Goal: Transaction & Acquisition: Purchase product/service

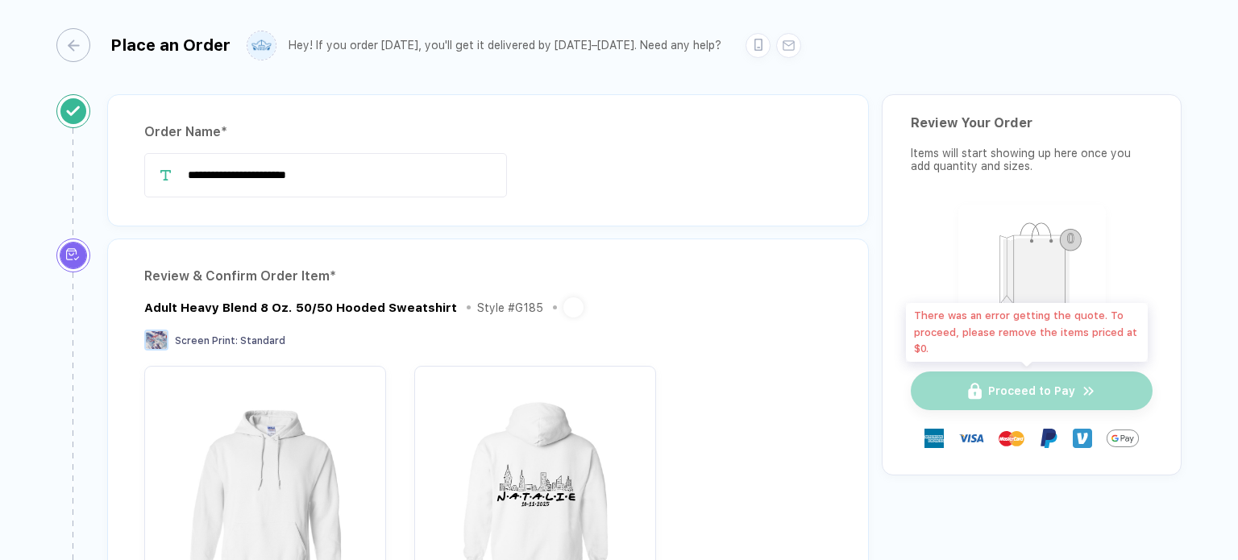
click at [981, 392] on div "Proceed to Pay" at bounding box center [1031, 390] width 242 height 39
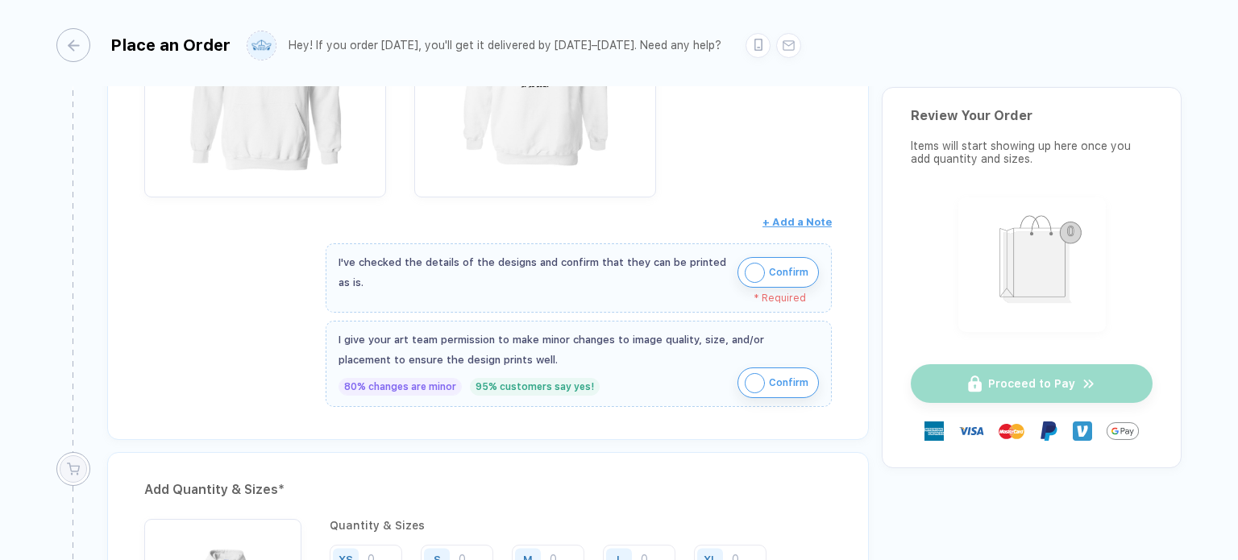
scroll to position [420, 0]
click at [749, 270] on img "button" at bounding box center [754, 272] width 20 height 20
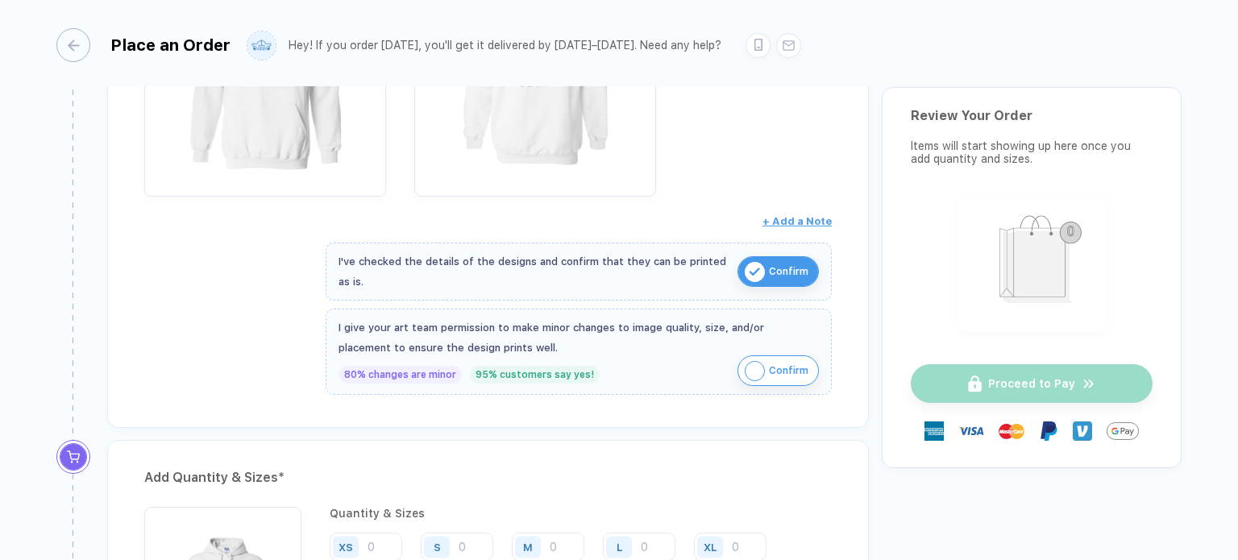
click at [749, 367] on img "button" at bounding box center [754, 371] width 20 height 20
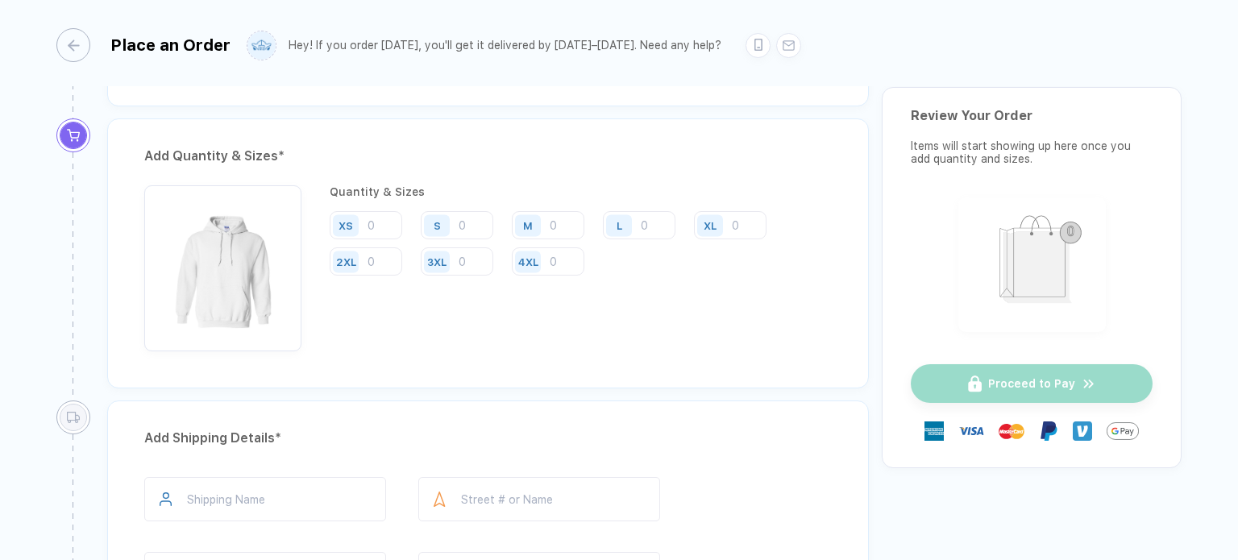
scroll to position [743, 0]
click at [359, 223] on div "M" at bounding box center [346, 224] width 26 height 22
click at [561, 221] on input "number" at bounding box center [548, 223] width 73 height 28
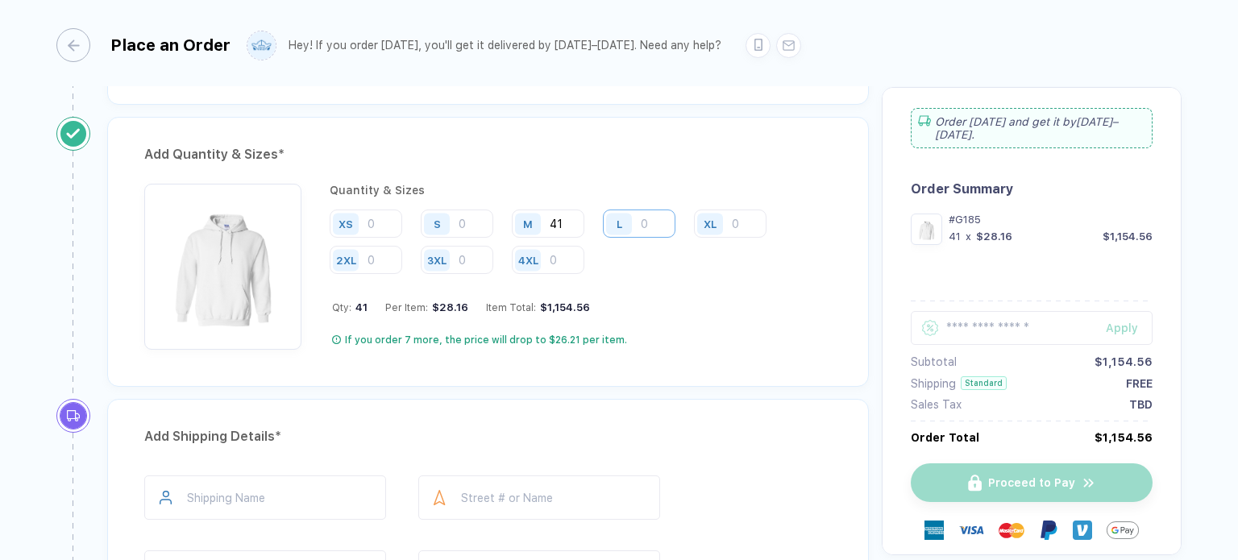
type input "41"
click at [656, 218] on input "number" at bounding box center [639, 223] width 73 height 28
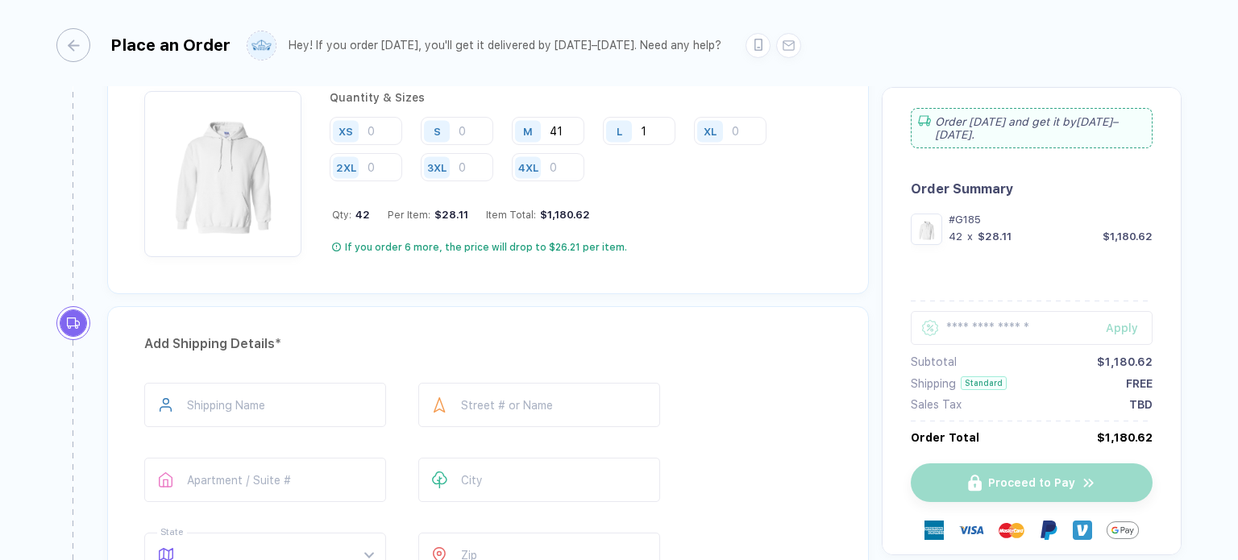
scroll to position [865, 0]
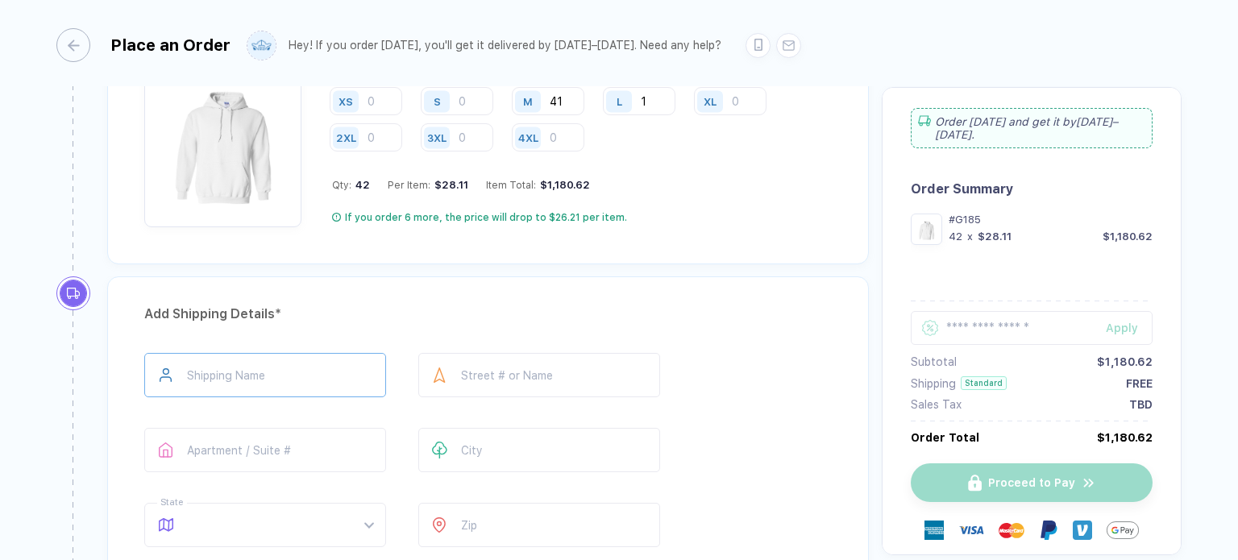
type input "1"
click at [187, 369] on input "text" at bounding box center [265, 375] width 242 height 44
type input "**********"
click at [464, 363] on input "text" at bounding box center [539, 375] width 242 height 44
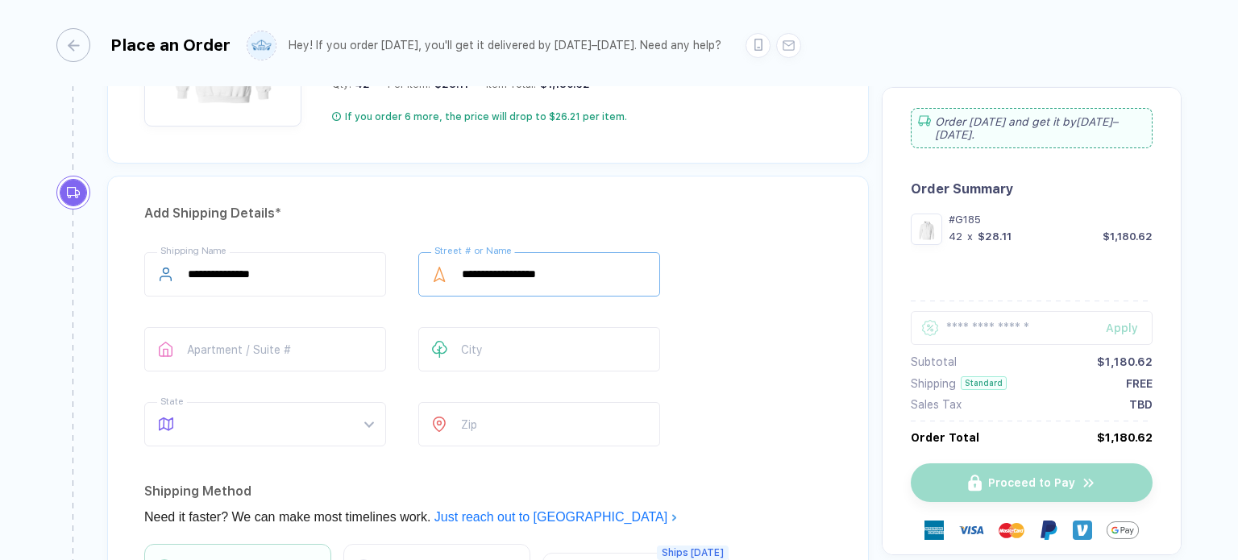
scroll to position [965, 0]
type input "**********"
click at [495, 347] on input "text" at bounding box center [539, 350] width 242 height 44
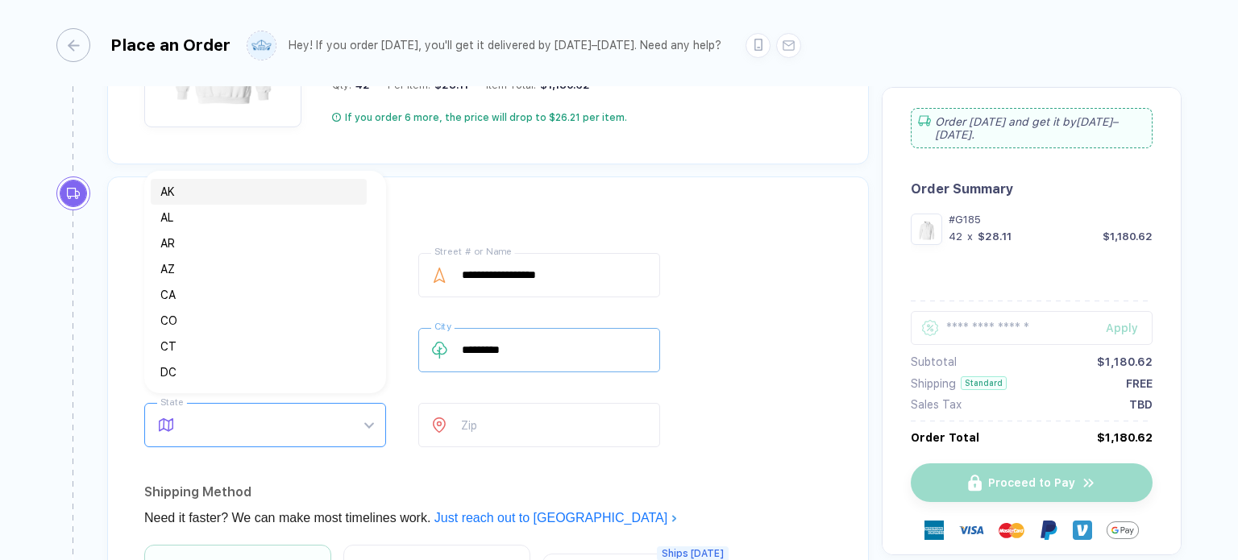
click at [369, 423] on span at bounding box center [280, 425] width 185 height 43
type input "*********"
click at [168, 323] on div "NY" at bounding box center [258, 319] width 197 height 18
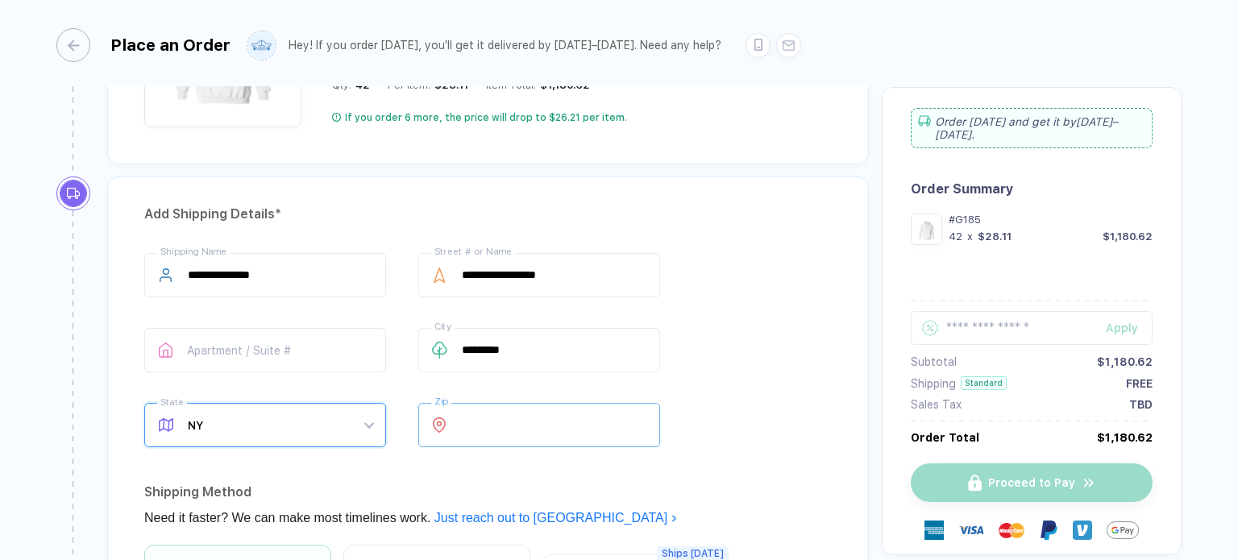
click at [503, 411] on input "number" at bounding box center [539, 425] width 242 height 44
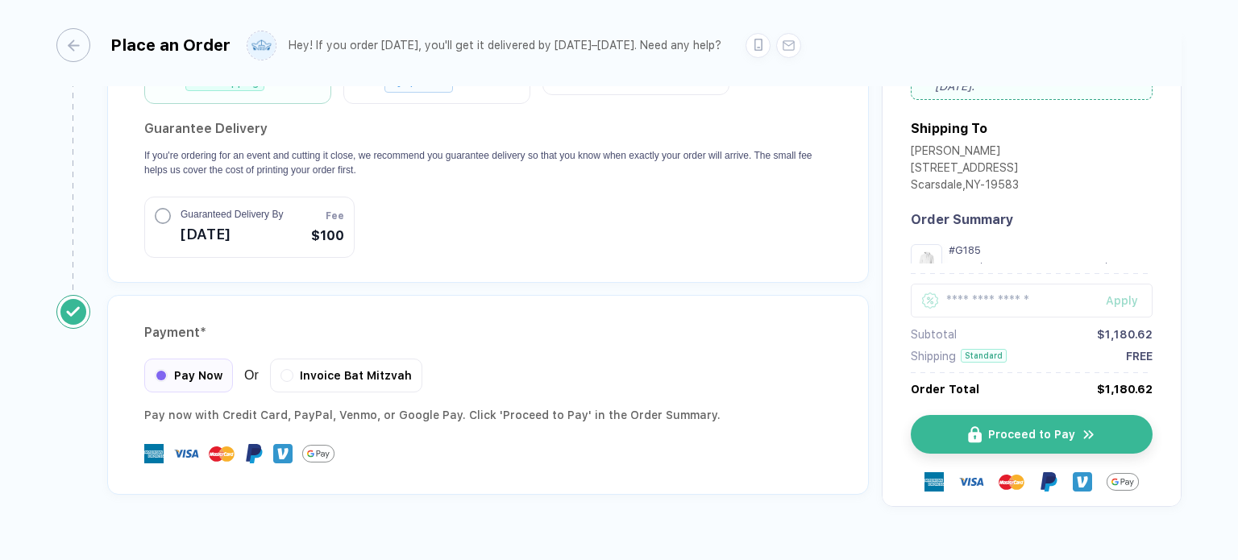
scroll to position [1508, 0]
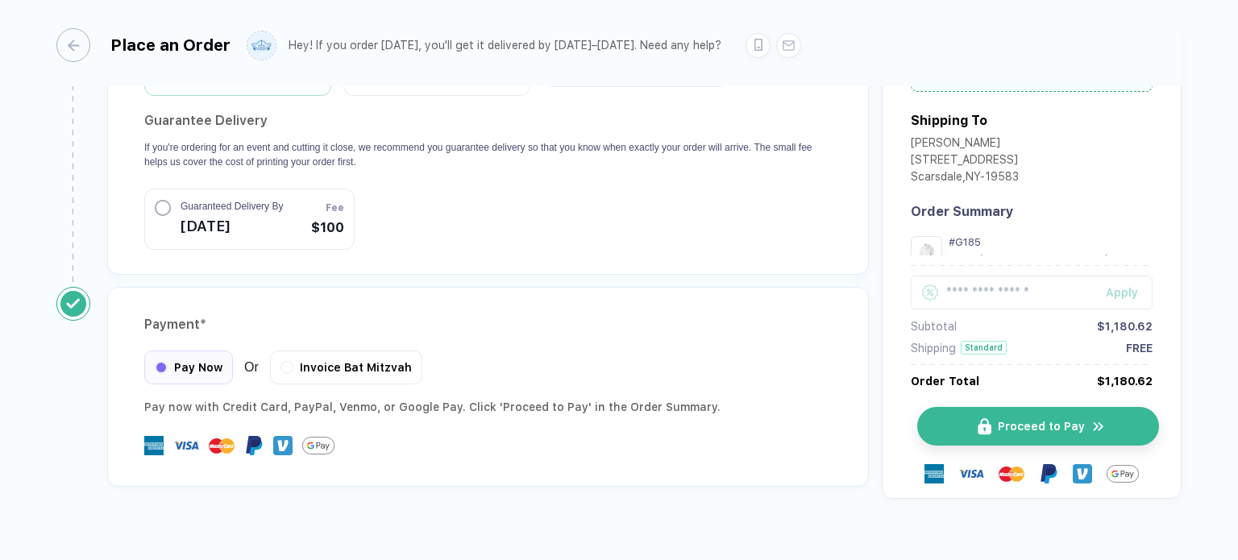
click at [997, 420] on span "Proceed to Pay" at bounding box center [1040, 426] width 87 height 13
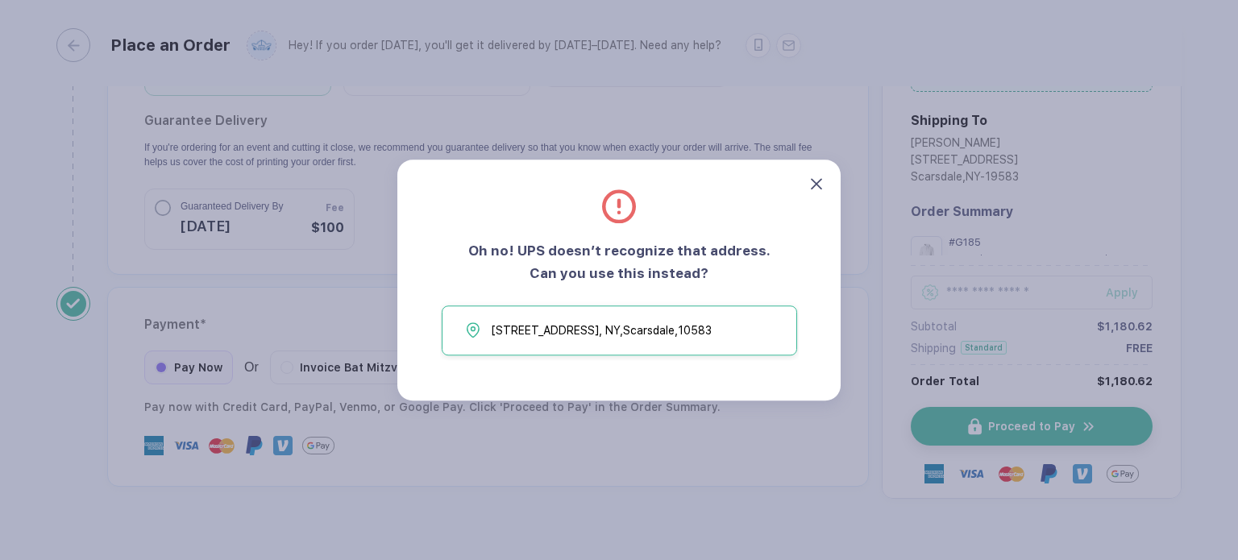
click at [813, 180] on icon at bounding box center [816, 183] width 11 height 11
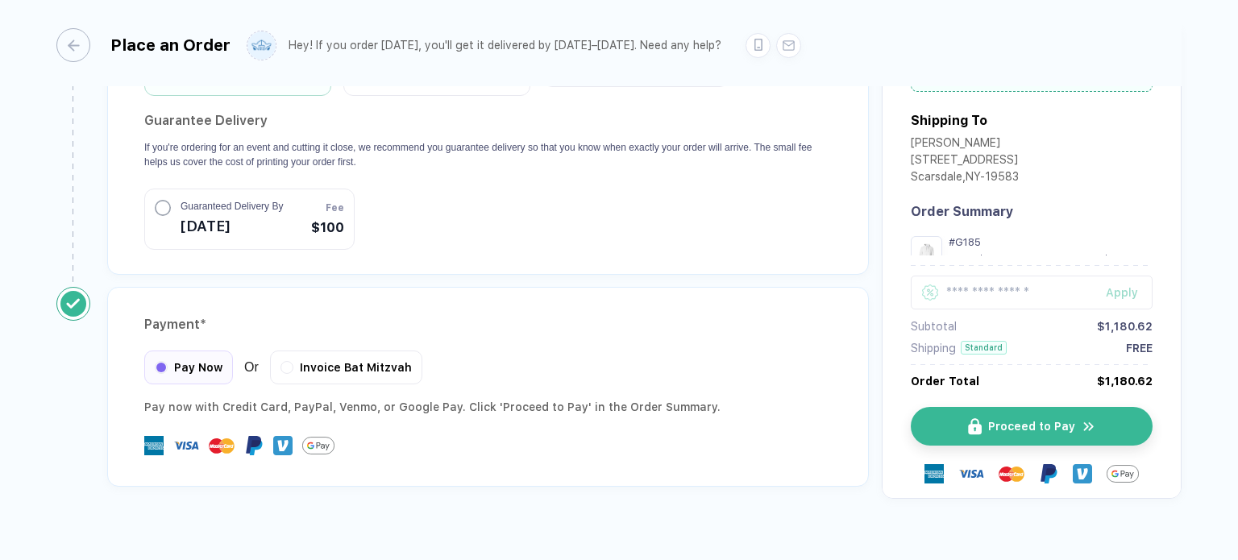
click at [626, 350] on div "Pay Now Or Invoice Bat Mitzvah" at bounding box center [487, 367] width 687 height 34
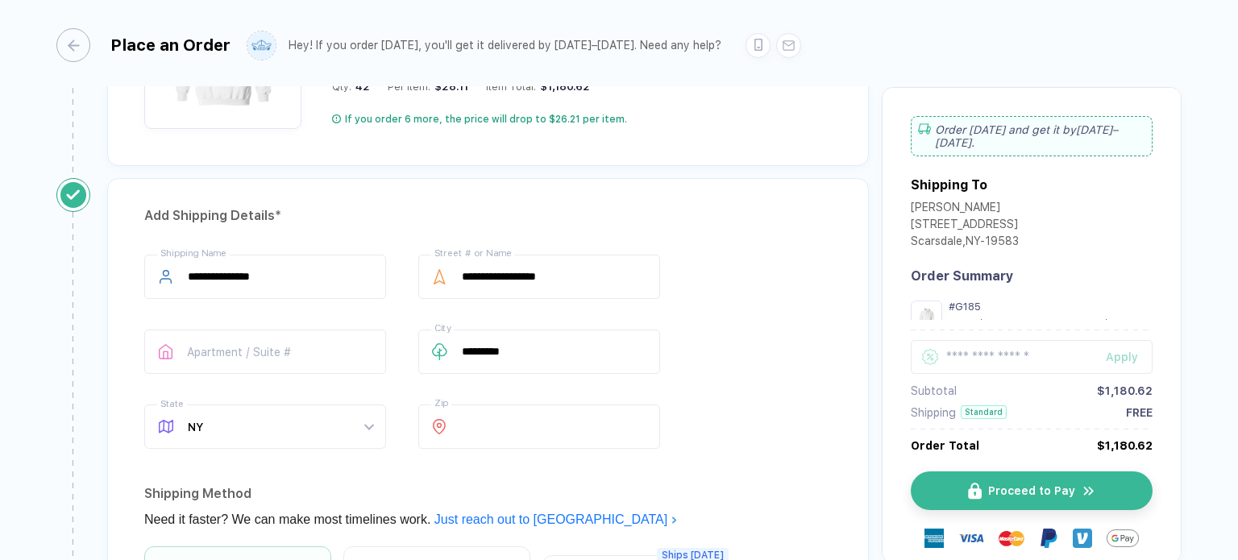
scroll to position [961, 0]
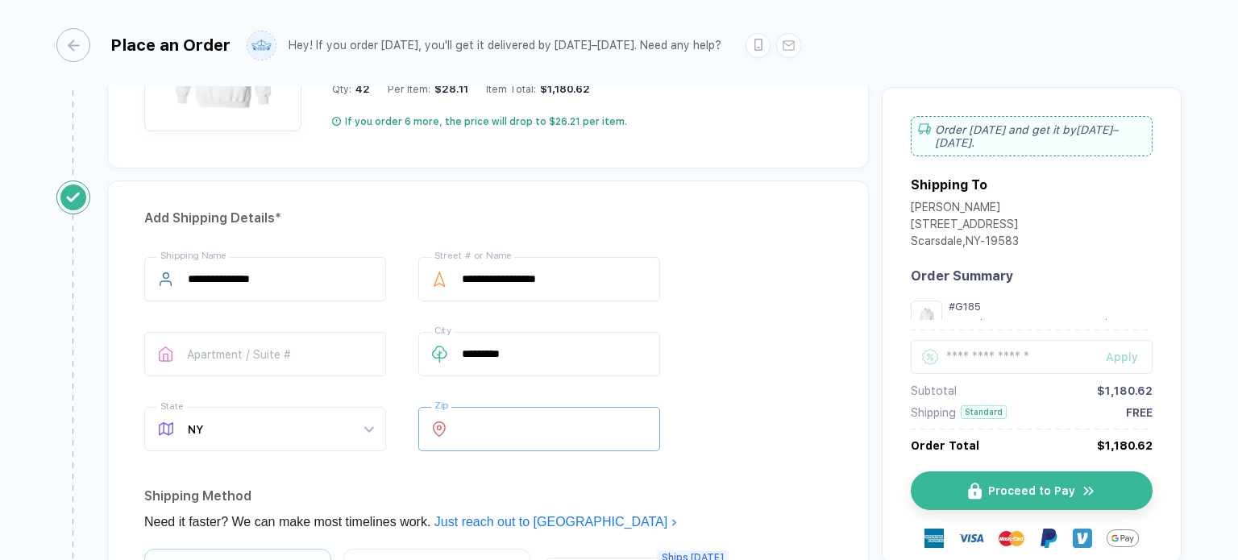
click at [498, 423] on input "*****" at bounding box center [539, 429] width 242 height 44
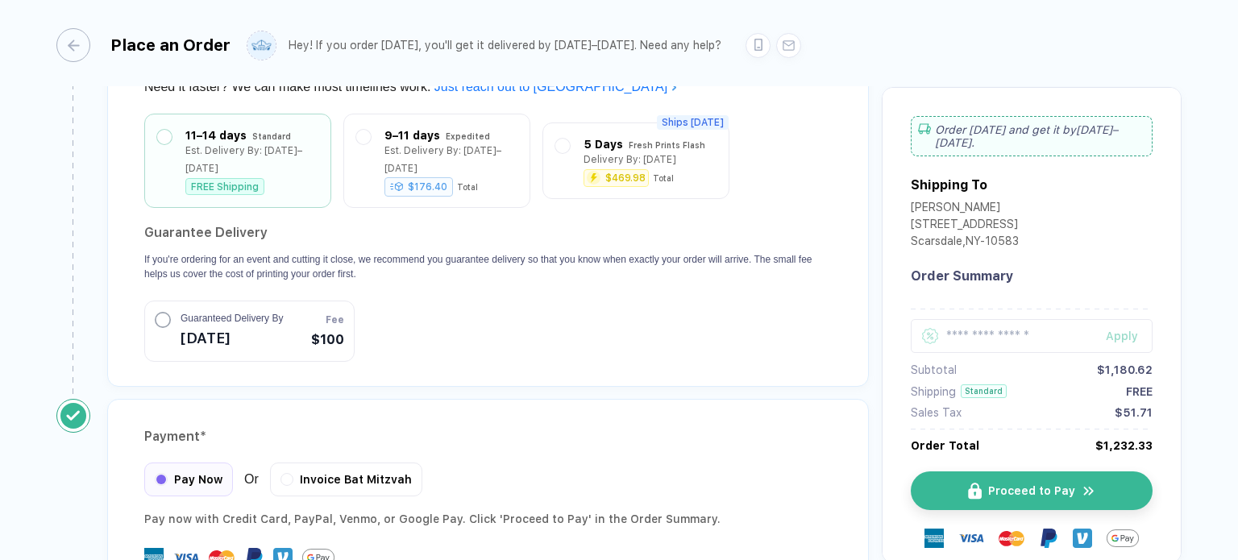
scroll to position [1508, 0]
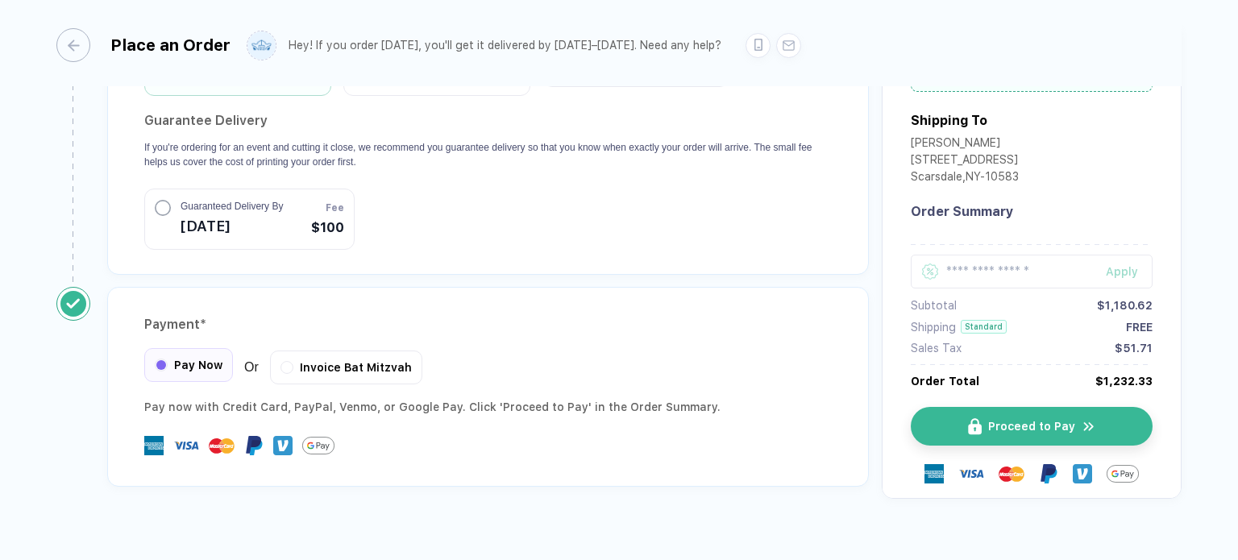
type input "*****"
click at [214, 359] on span "Pay Now" at bounding box center [198, 365] width 48 height 13
click at [1049, 407] on button "Proceed to Pay" at bounding box center [1038, 426] width 242 height 39
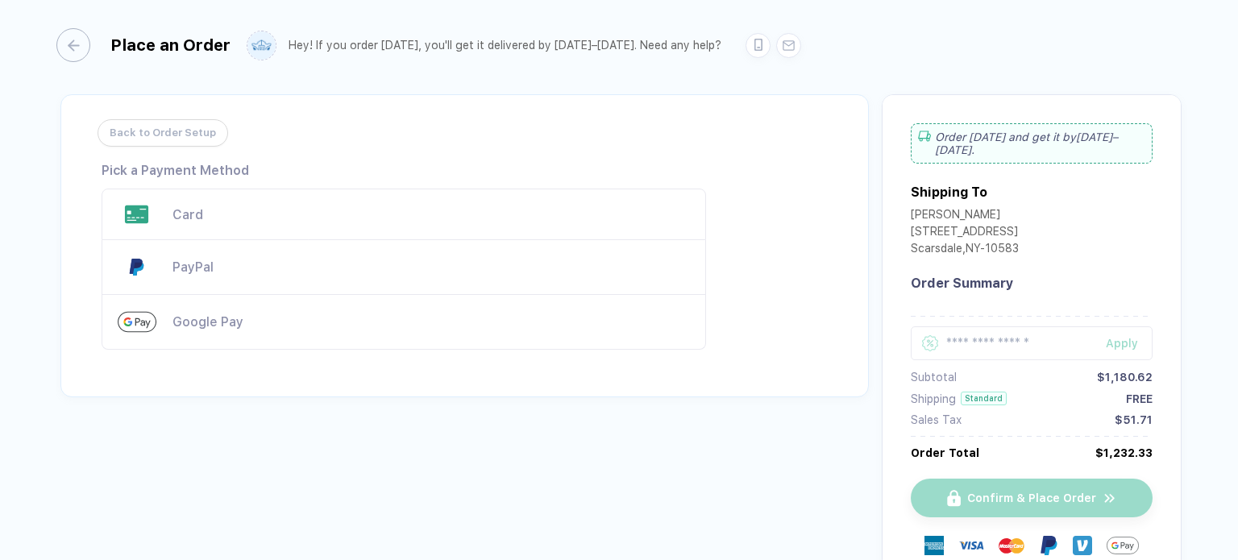
click at [185, 209] on div "Card" at bounding box center [430, 214] width 517 height 15
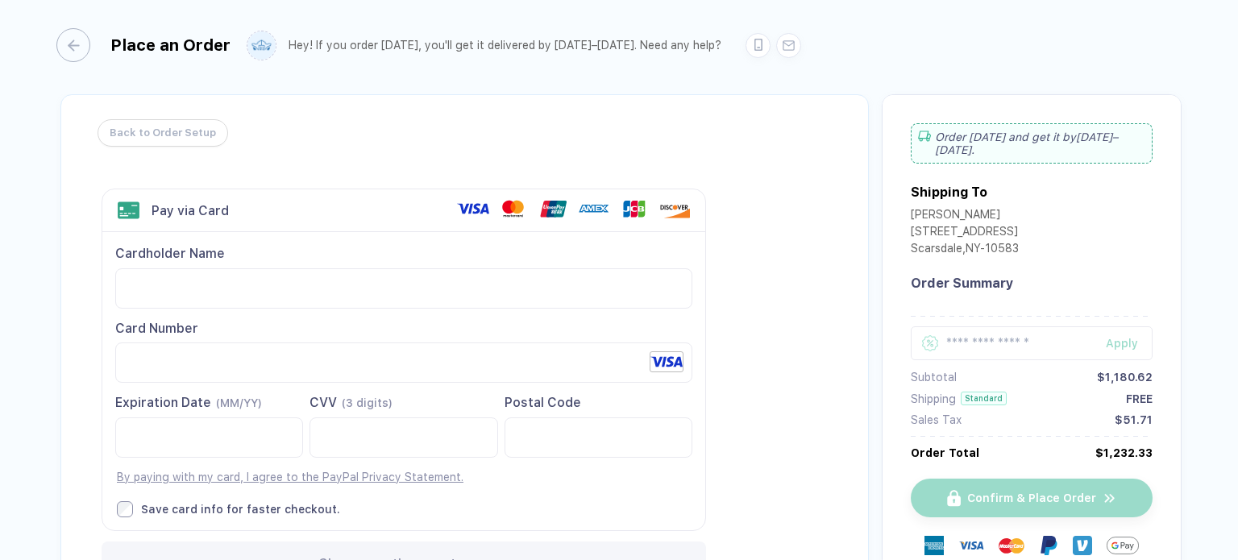
click at [566, 479] on div "Expiration Date (MM/YY) CVV (3 digits) Postal Code" at bounding box center [403, 439] width 577 height 90
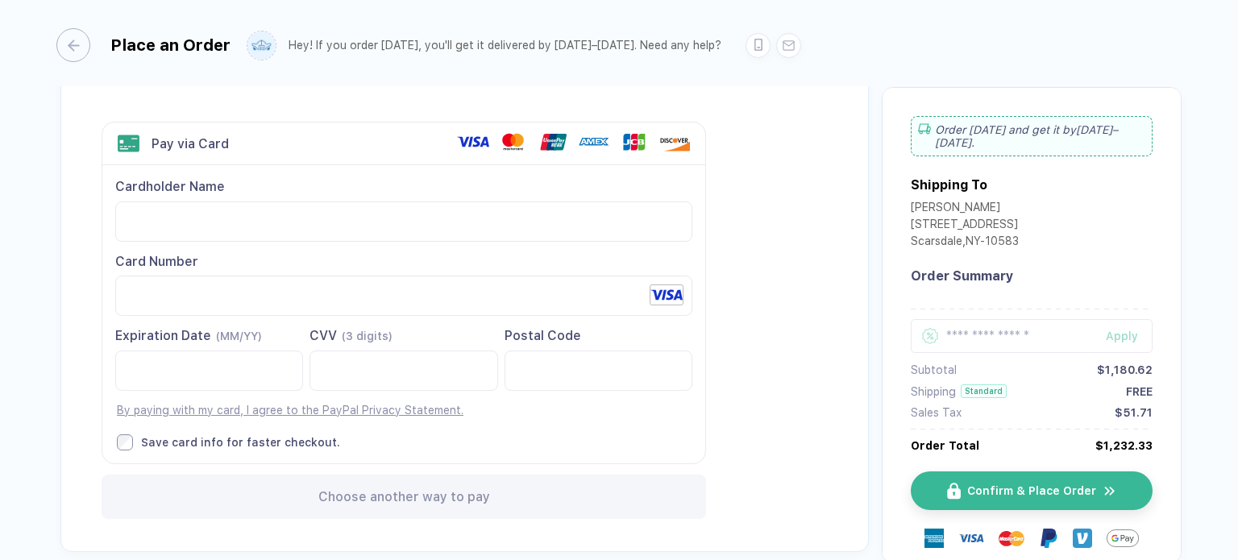
scroll to position [155, 0]
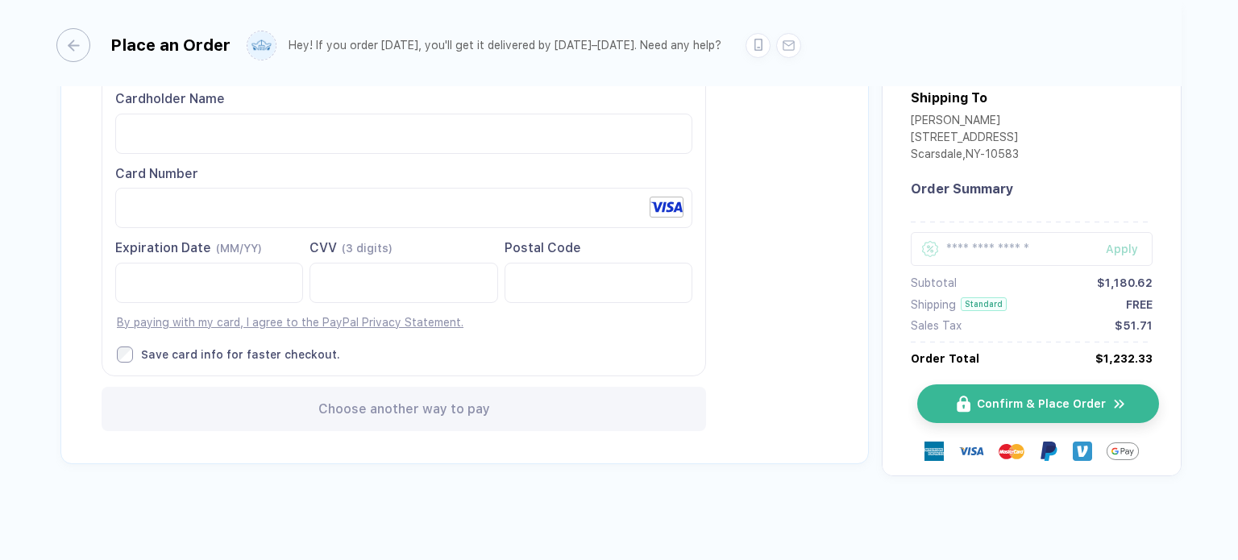
click at [999, 405] on span "Confirm & Place Order" at bounding box center [1041, 403] width 129 height 13
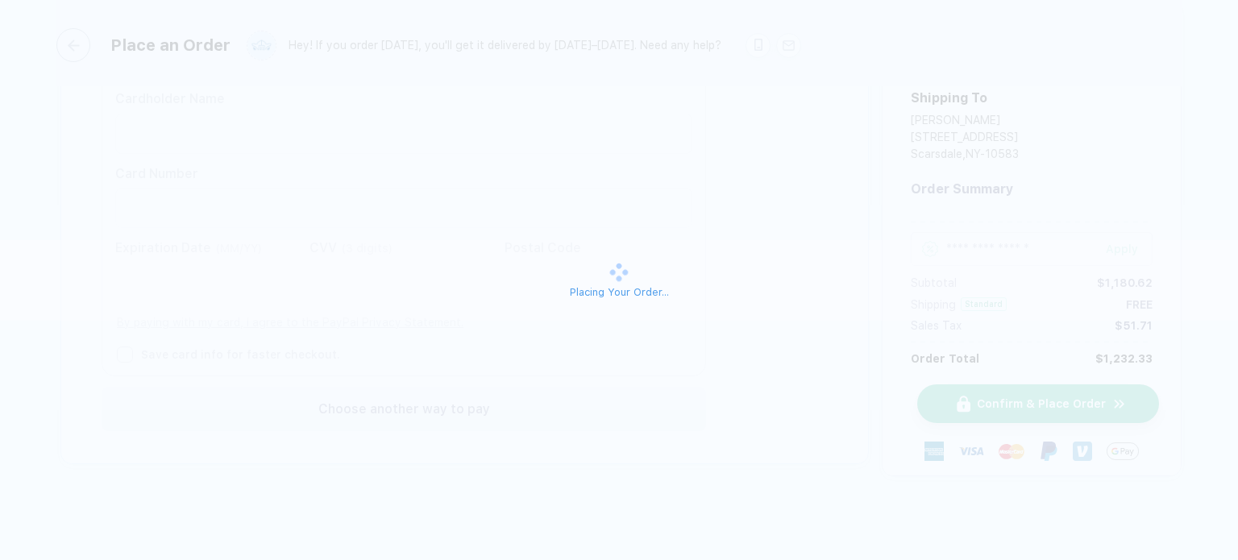
scroll to position [96, 0]
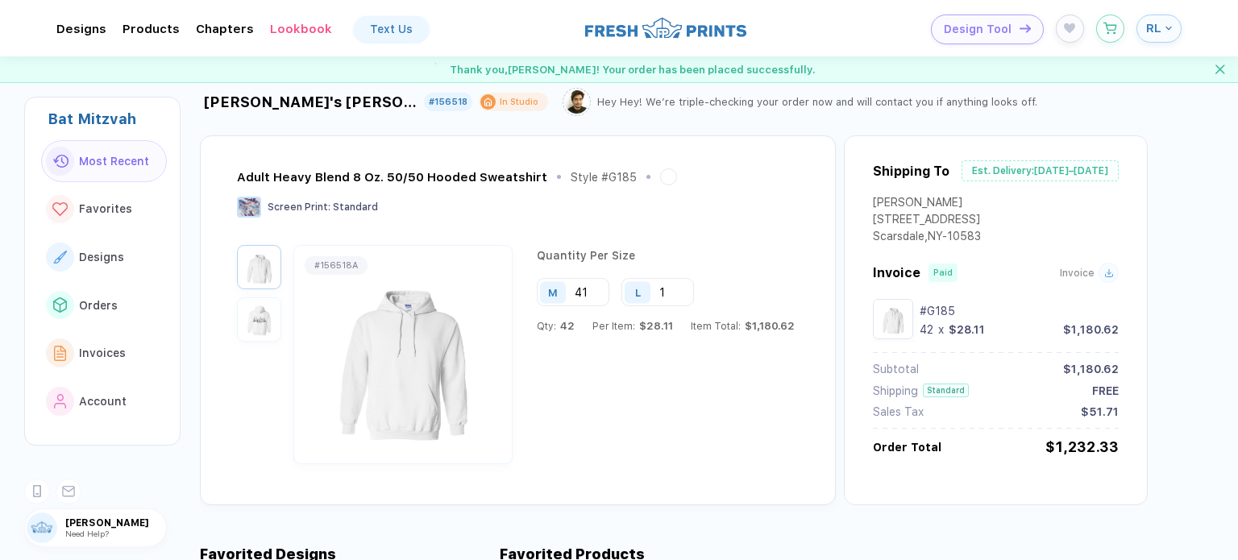
scroll to position [15, 0]
